Goal: Information Seeking & Learning: Learn about a topic

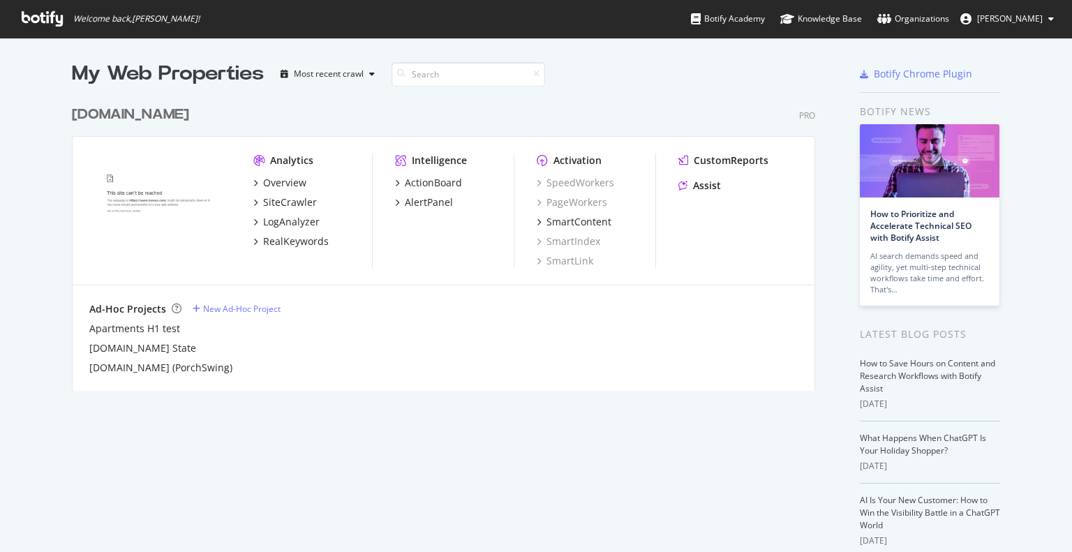
scroll to position [541, 1050]
click at [263, 223] on div "LogAnalyzer" at bounding box center [291, 222] width 57 height 14
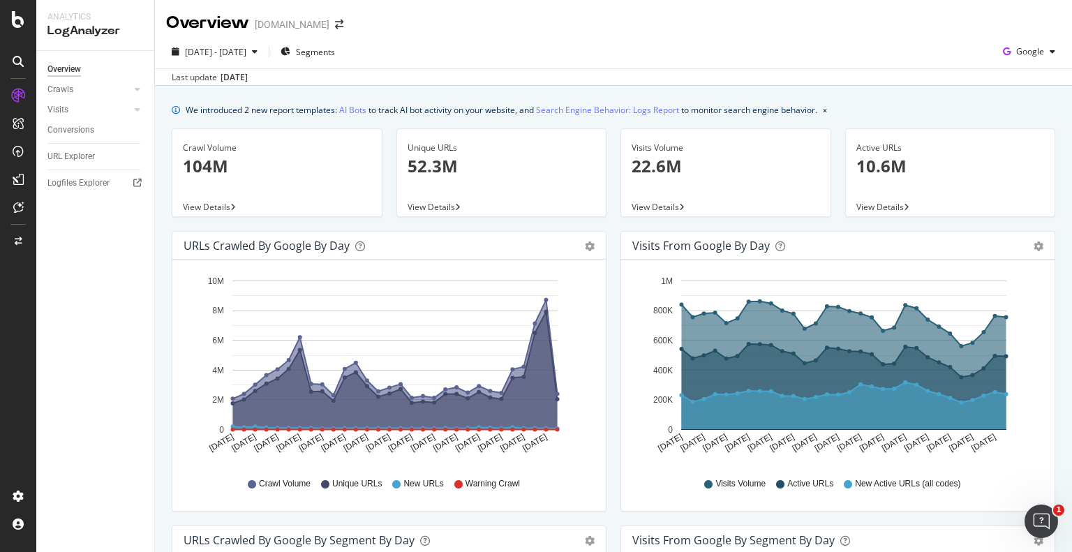
click at [193, 208] on span "View Details" at bounding box center [206, 207] width 47 height 12
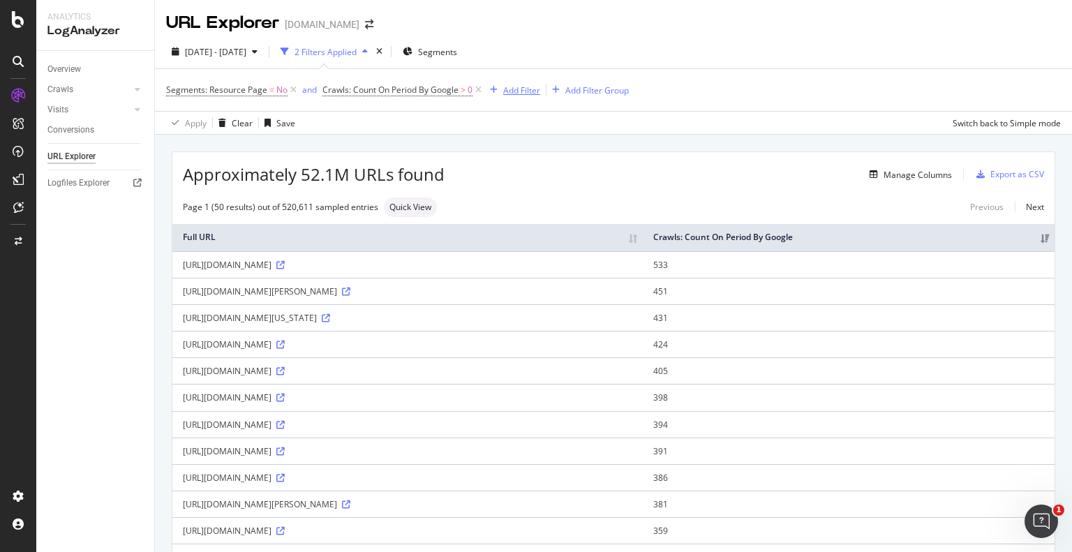
click at [520, 95] on div "Add Filter" at bounding box center [521, 90] width 37 height 12
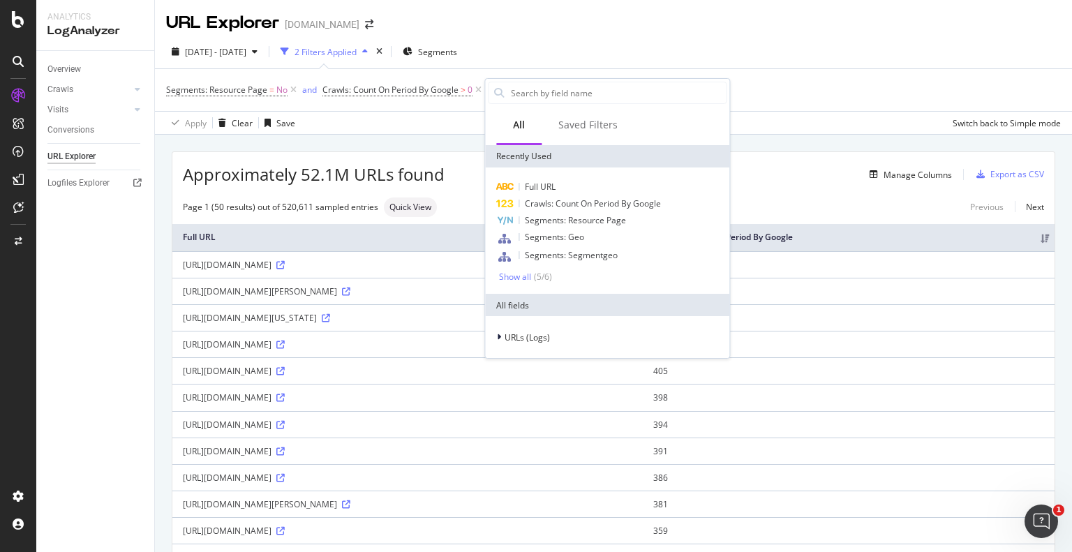
click at [553, 177] on div "Full URL Crawls: Count On Period By Google Segments: Resource Page Segments: Ge…" at bounding box center [607, 230] width 244 height 126
click at [550, 181] on span "Full URL" at bounding box center [540, 187] width 31 height 12
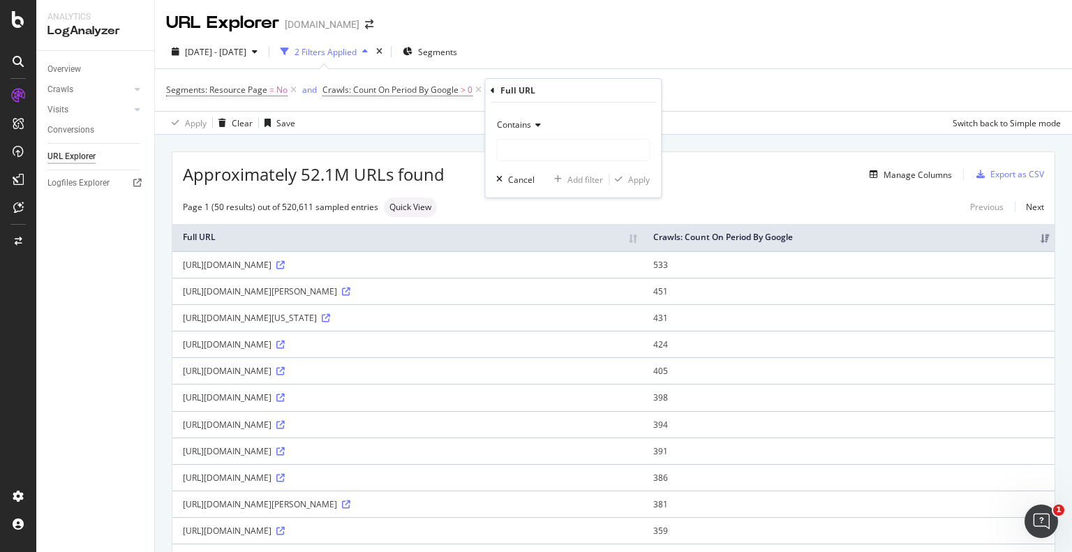
click at [525, 135] on div "Contains" at bounding box center [573, 125] width 154 height 22
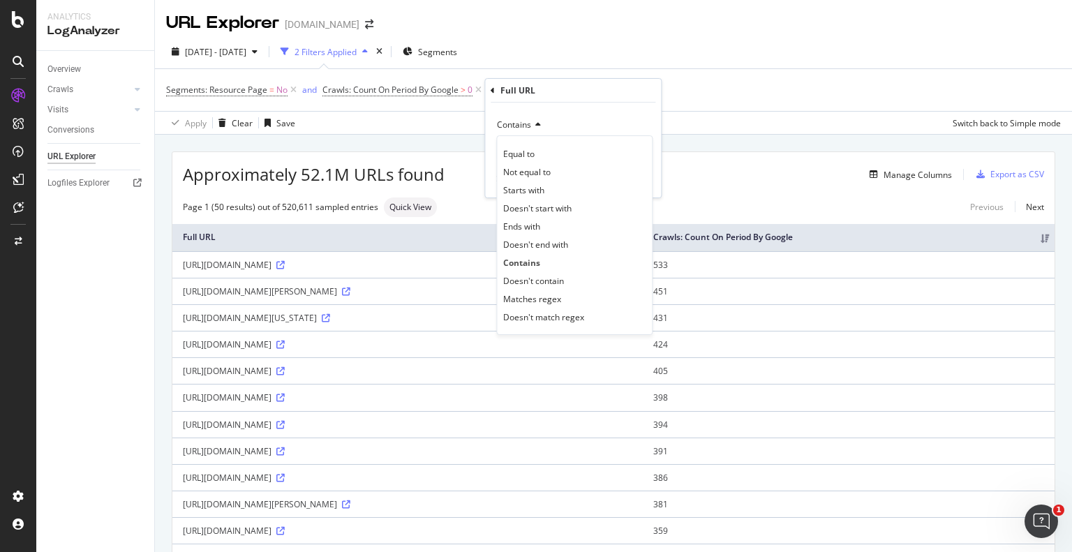
click at [525, 130] on div "Contains" at bounding box center [573, 125] width 154 height 22
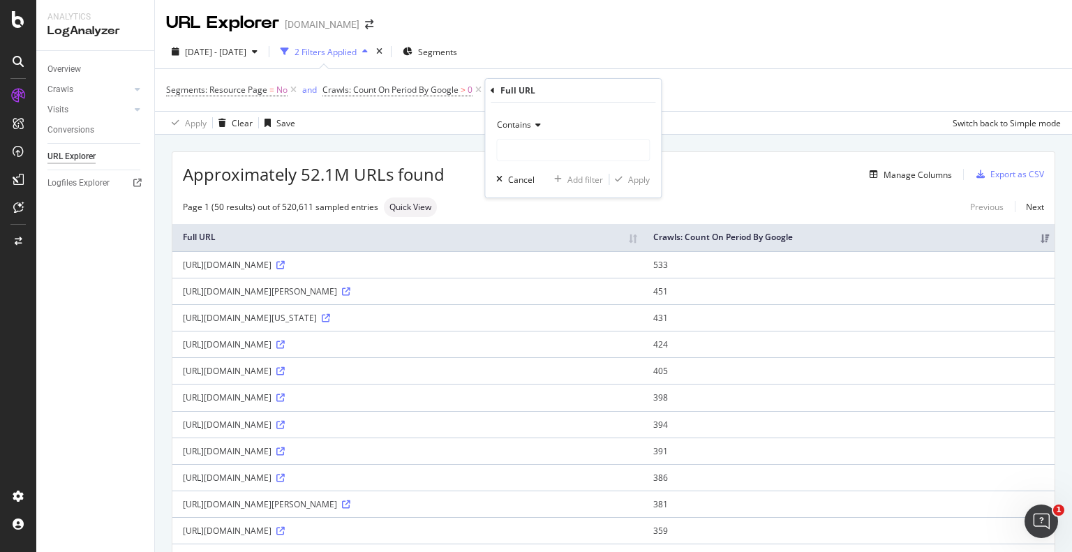
click at [525, 130] on div "Contains" at bounding box center [573, 125] width 154 height 22
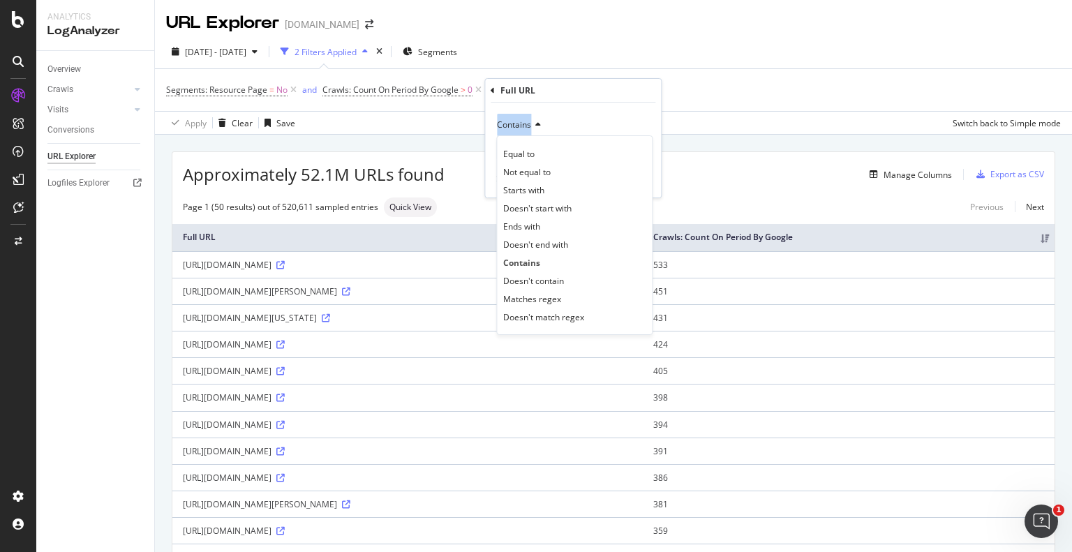
click at [525, 130] on div "Contains" at bounding box center [573, 125] width 154 height 22
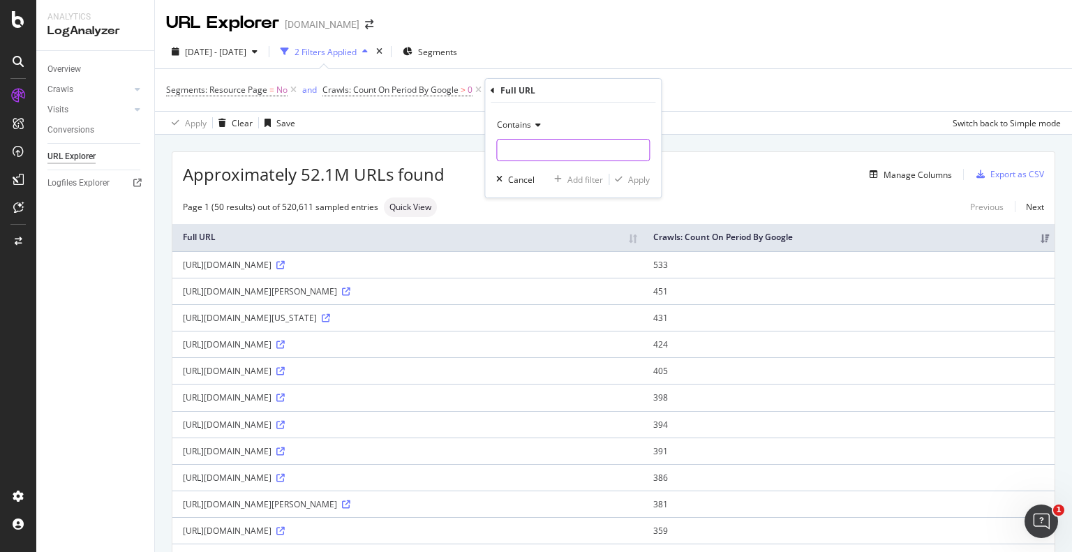
click at [523, 154] on input "text" at bounding box center [573, 150] width 152 height 22
type input "/neighborhood/"
click at [648, 178] on div "Apply" at bounding box center [639, 180] width 22 height 12
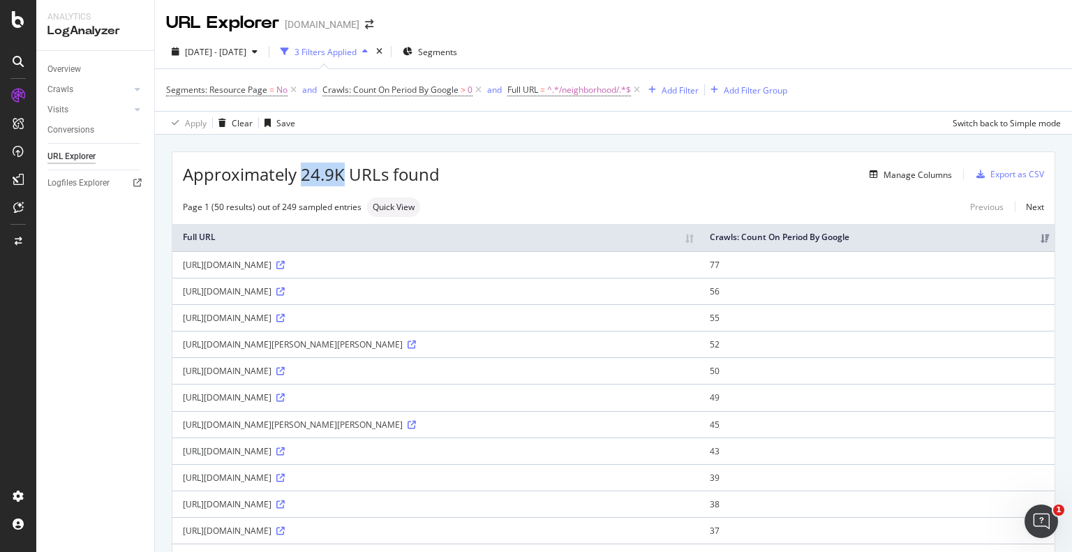
drag, startPoint x: 301, startPoint y: 170, endPoint x: 343, endPoint y: 173, distance: 42.0
click at [343, 173] on span "Approximately 24.9K URLs found" at bounding box center [311, 175] width 257 height 24
click at [992, 170] on div "Export as CSV" at bounding box center [1017, 174] width 54 height 12
click at [577, 95] on span "^.*/neighborhood/.*$" at bounding box center [589, 90] width 84 height 20
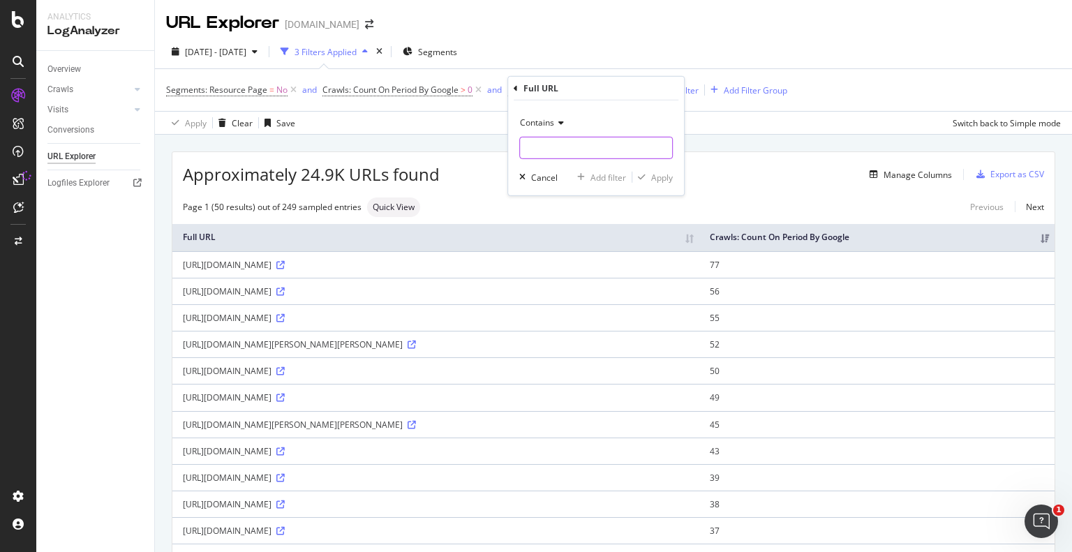
type input "/"
click at [555, 115] on div "Contains" at bounding box center [596, 123] width 154 height 22
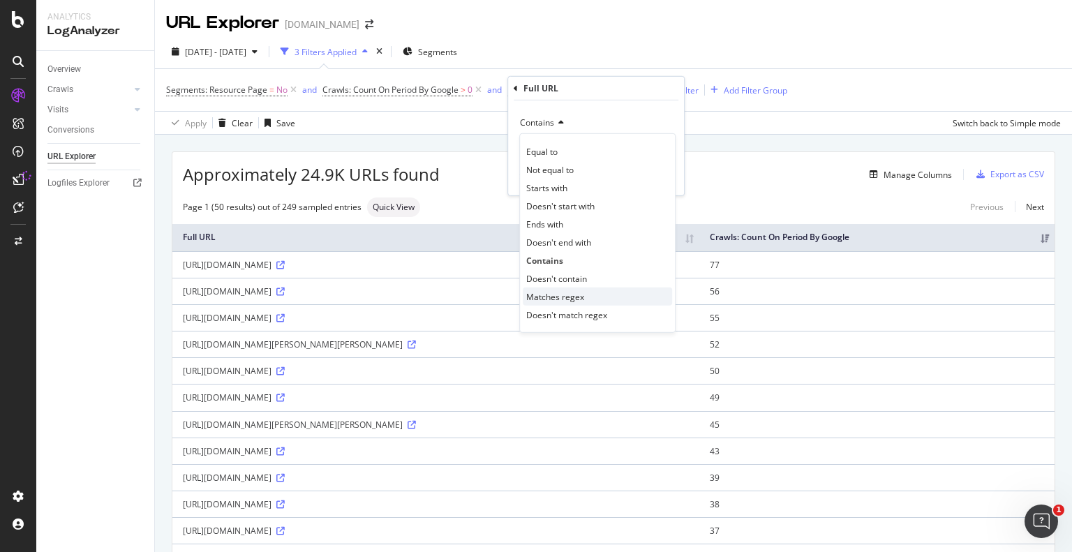
click at [551, 302] on div "Matches regex" at bounding box center [597, 296] width 149 height 18
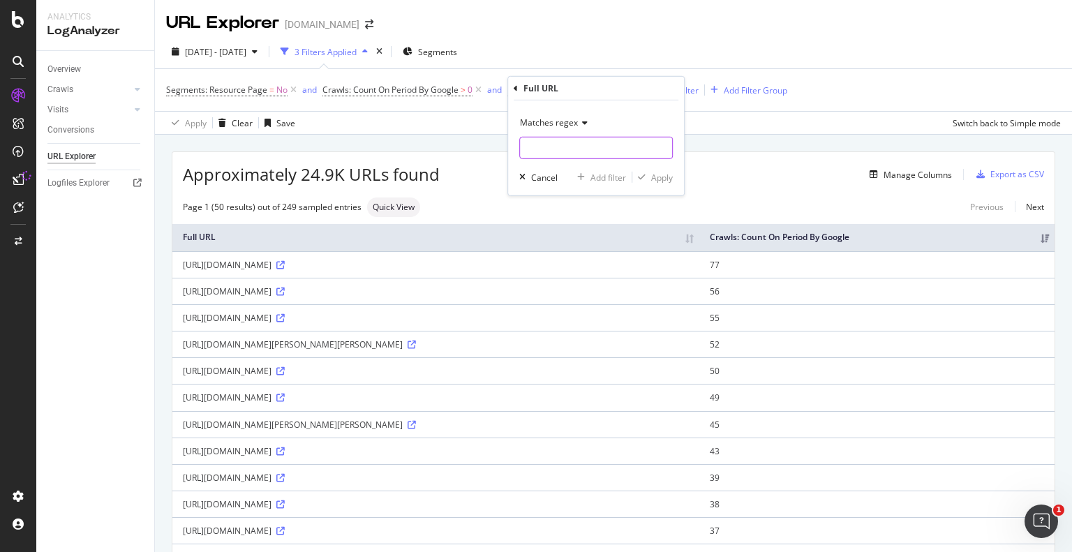
click at [547, 142] on input "text" at bounding box center [596, 148] width 152 height 22
type input "/school/*/*/"
click at [655, 180] on div "Apply" at bounding box center [662, 177] width 22 height 12
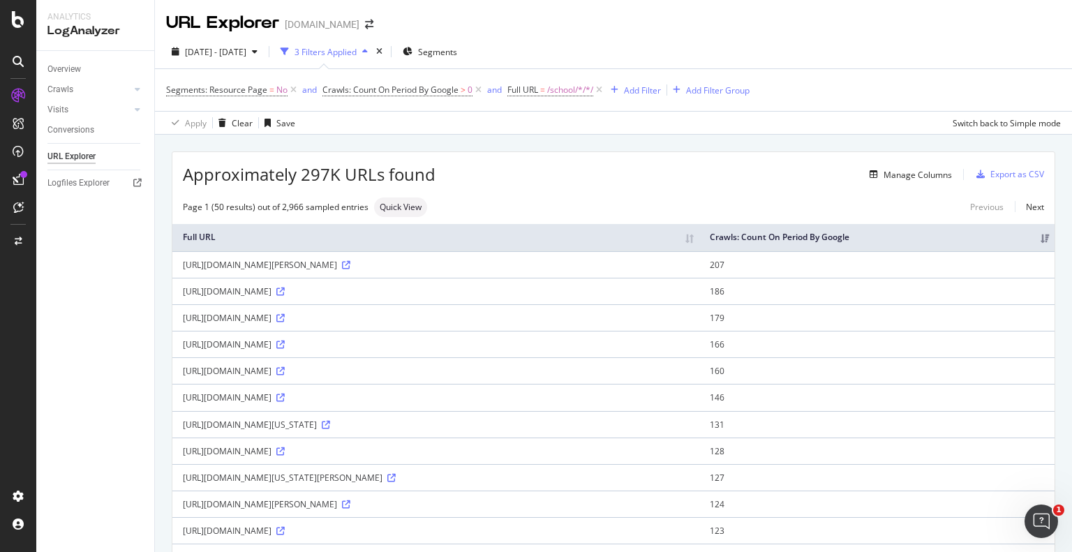
click at [821, 70] on div "Segments: Resource Page = No and Crawls: Count On Period By Google > 0 and Full…" at bounding box center [613, 90] width 895 height 42
click at [642, 89] on div "Add Filter" at bounding box center [642, 90] width 37 height 12
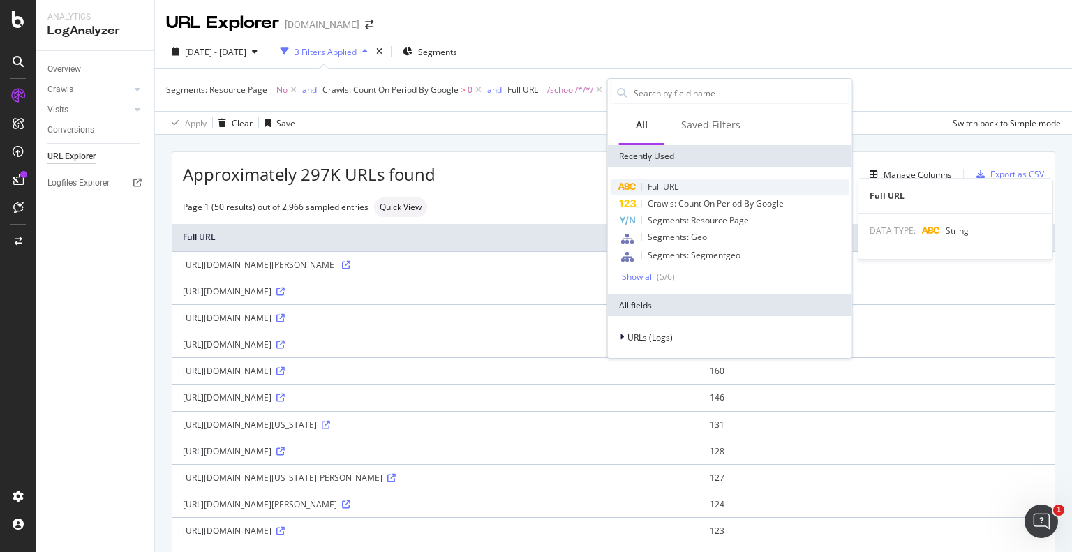
click at [656, 181] on span "Full URL" at bounding box center [663, 187] width 31 height 12
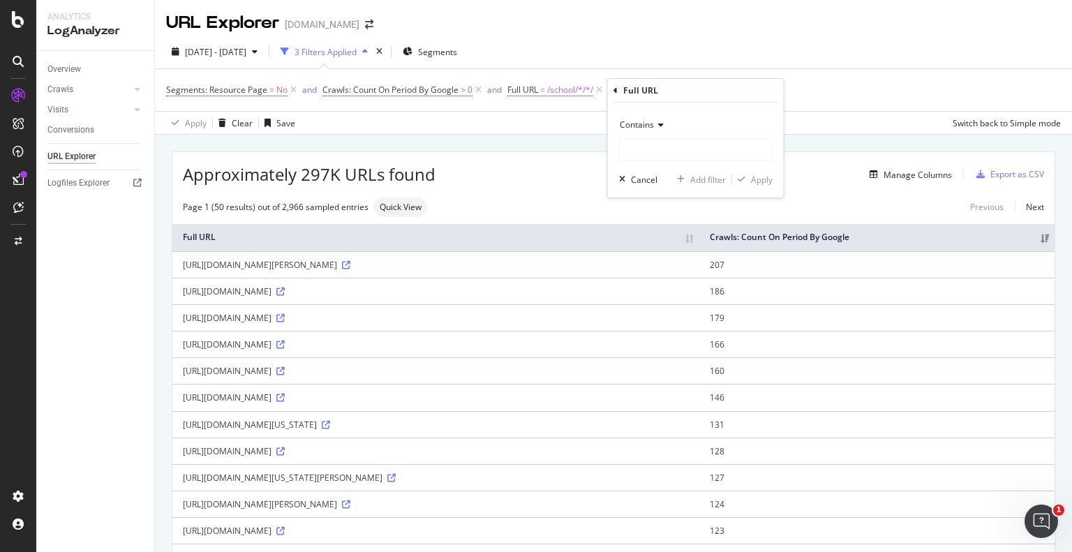
click at [653, 129] on span "Contains" at bounding box center [637, 125] width 34 height 12
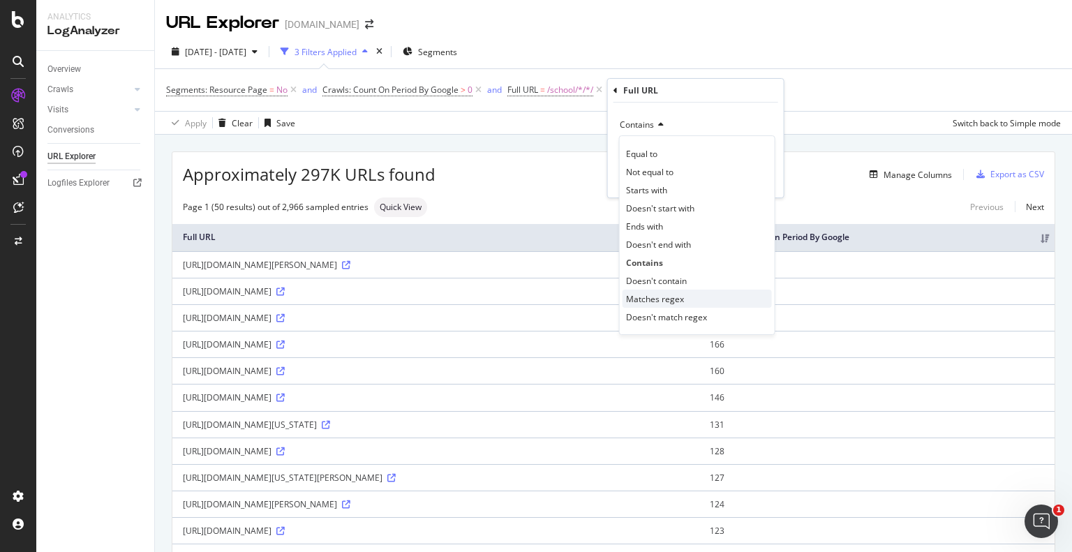
click at [640, 301] on span "Matches regex" at bounding box center [655, 299] width 58 height 12
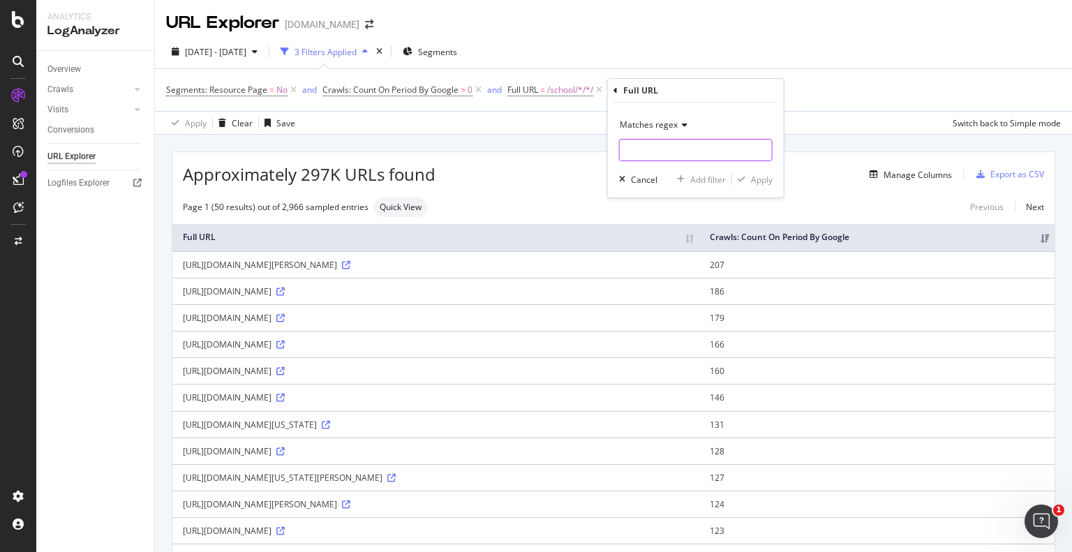
click at [659, 147] on input "text" at bounding box center [696, 150] width 152 height 22
type input "/school/*/*/*/"
click at [756, 174] on div "Apply" at bounding box center [762, 180] width 22 height 12
click at [553, 87] on span "/school/*/*/" at bounding box center [570, 90] width 46 height 20
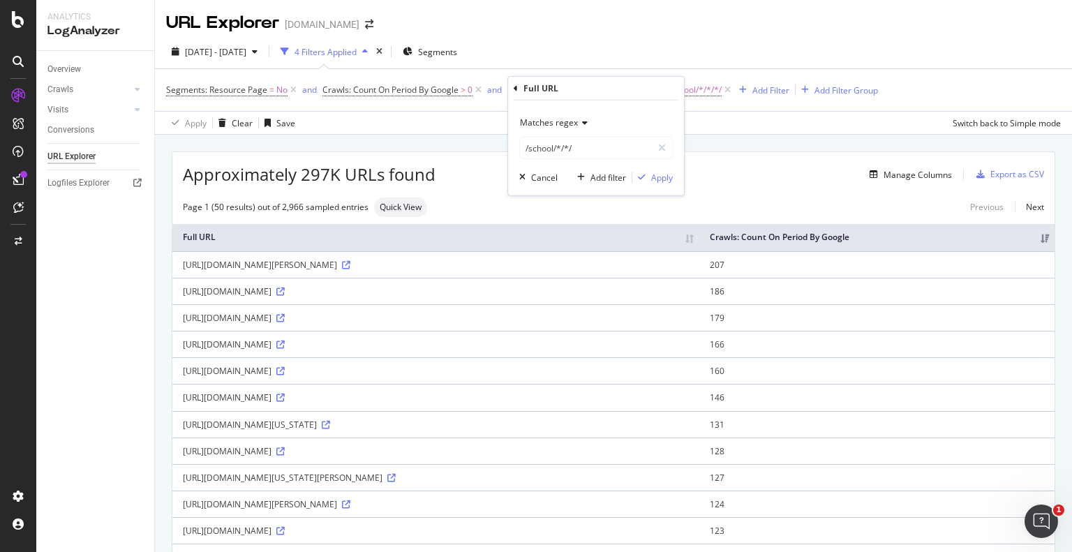
click at [571, 128] on div "Matches regex" at bounding box center [596, 123] width 154 height 22
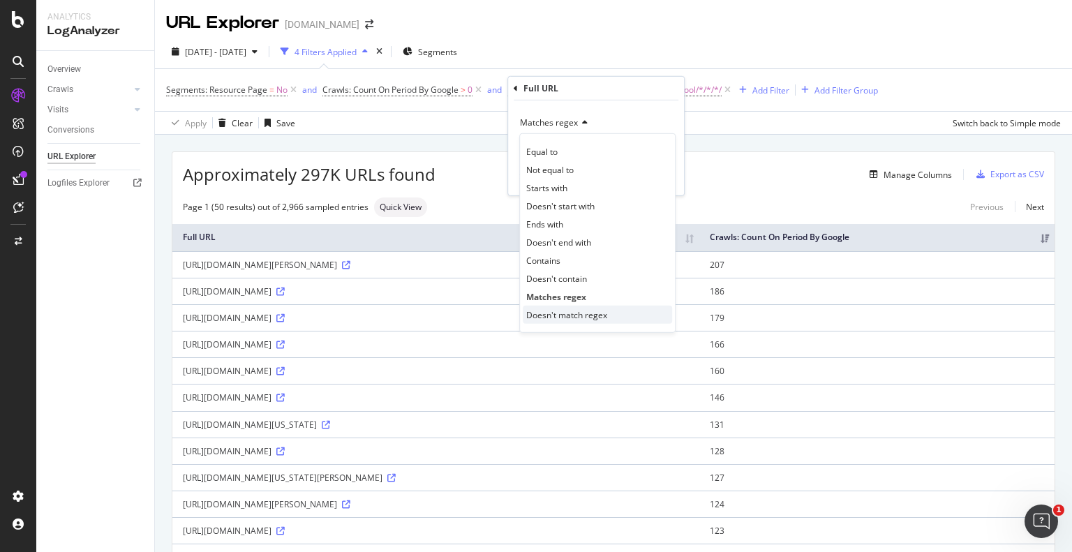
click at [544, 319] on span "Doesn't match regex" at bounding box center [566, 314] width 81 height 12
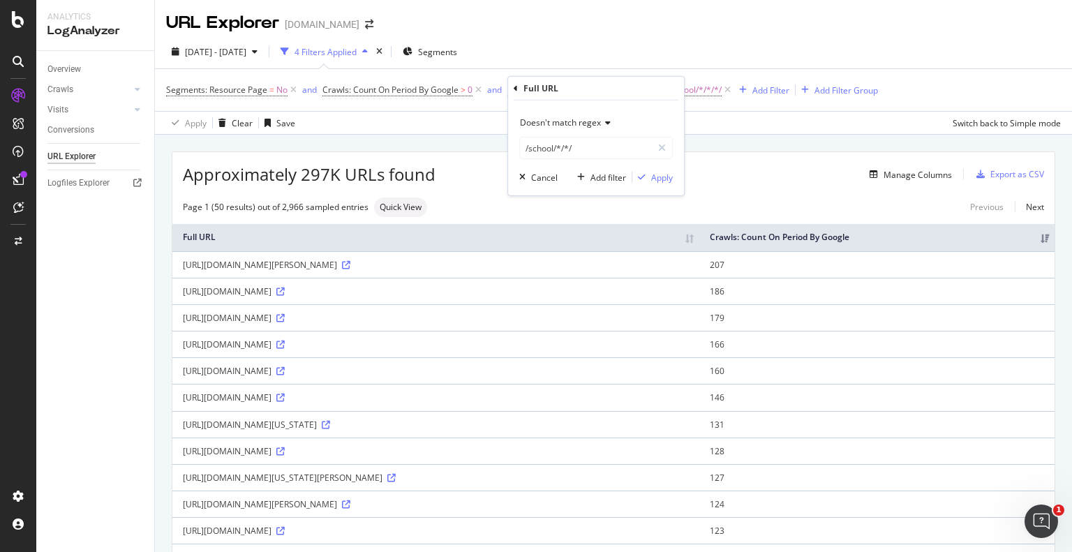
click at [662, 186] on div "Doesn't match regex /school/*/*/ Cancel Add filter Apply" at bounding box center [596, 147] width 176 height 95
click at [661, 176] on div "Apply" at bounding box center [662, 177] width 22 height 12
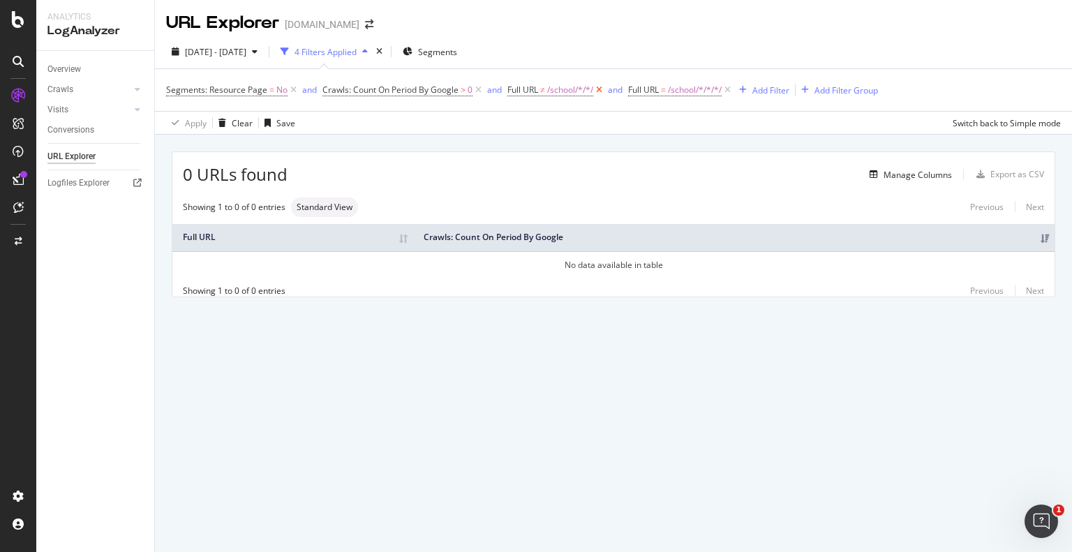
click at [601, 91] on icon at bounding box center [599, 90] width 12 height 14
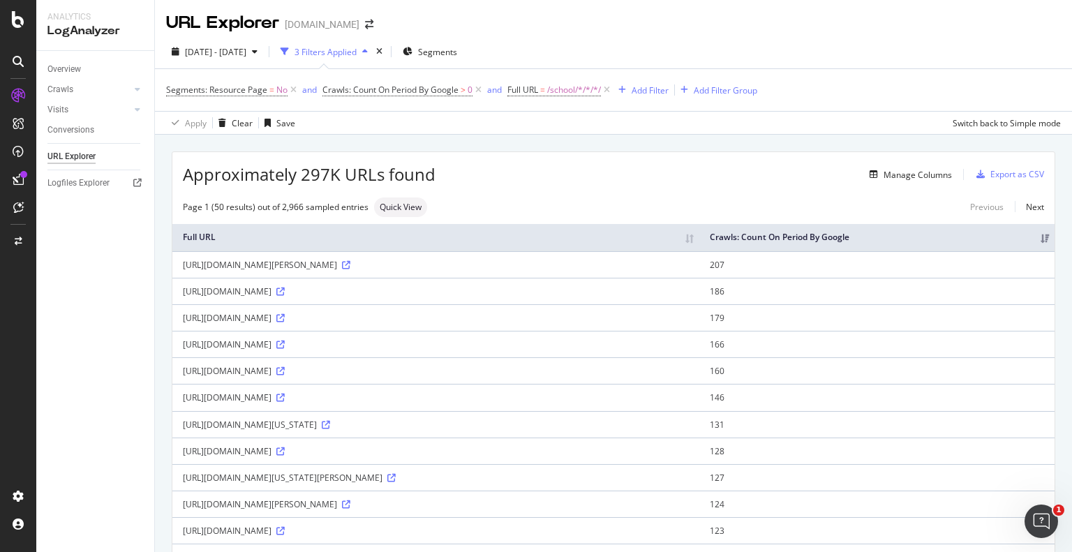
click at [601, 117] on div "Apply Clear Save Switch back to Simple mode" at bounding box center [613, 122] width 917 height 23
click at [561, 89] on span "/school/*/*/*/" at bounding box center [574, 90] width 54 height 20
click at [581, 149] on input "/school/*/*/*/" at bounding box center [586, 148] width 132 height 22
type input "/school/*/*/$"
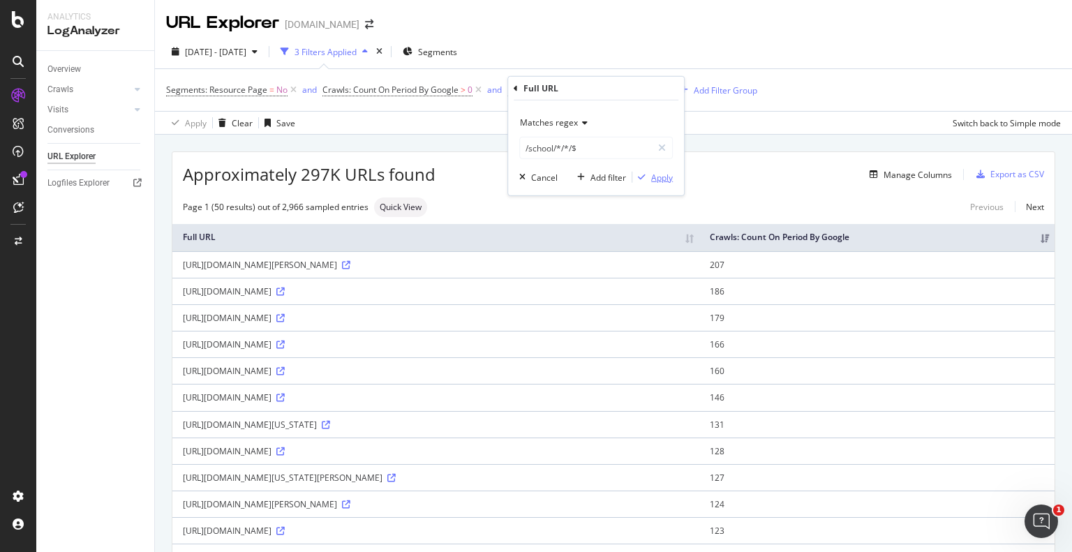
click at [647, 177] on div "button" at bounding box center [641, 177] width 19 height 8
